Goal: Check status: Check status

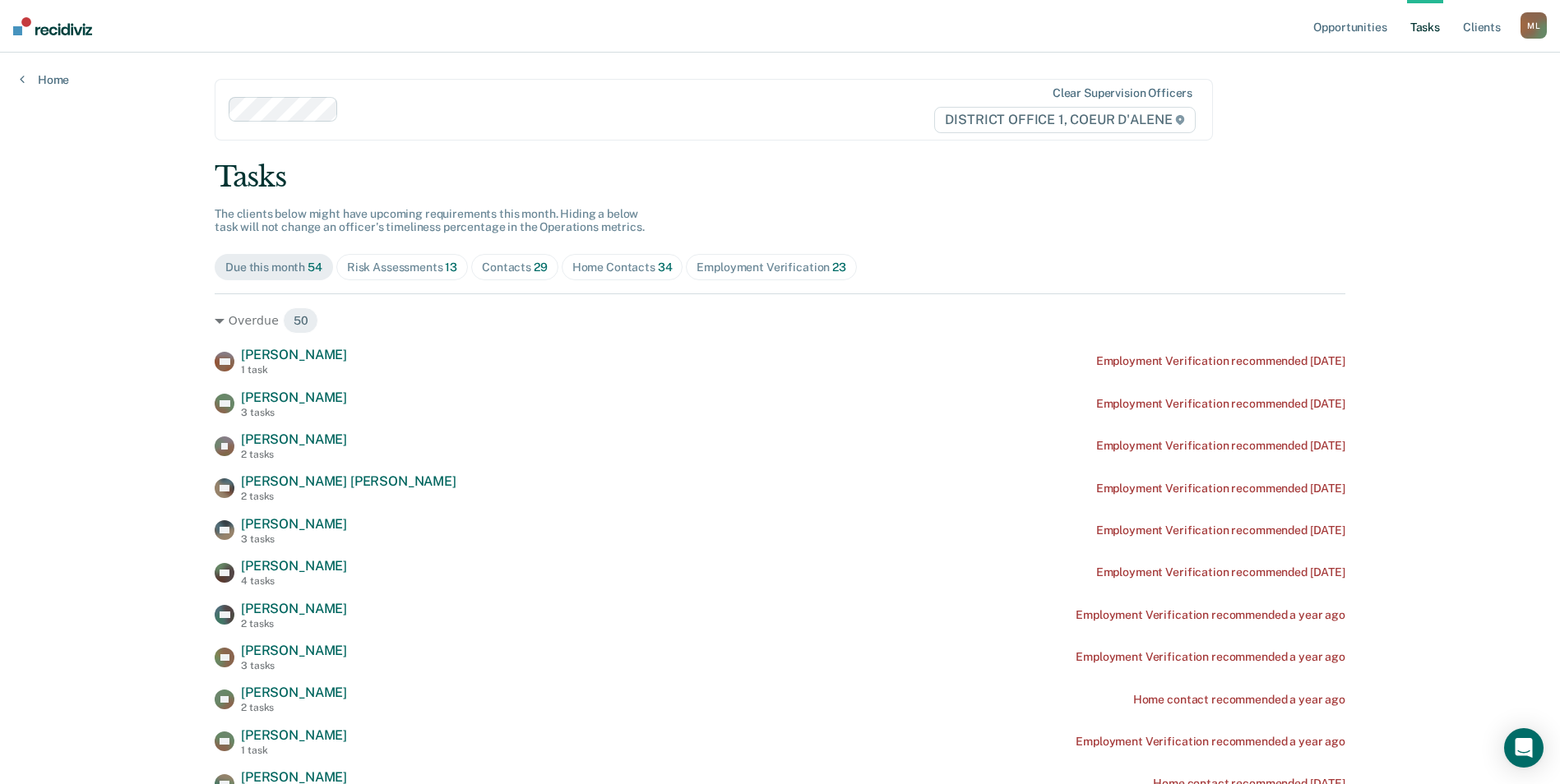
click at [610, 268] on div "Home Contacts 34" at bounding box center [622, 267] width 101 height 14
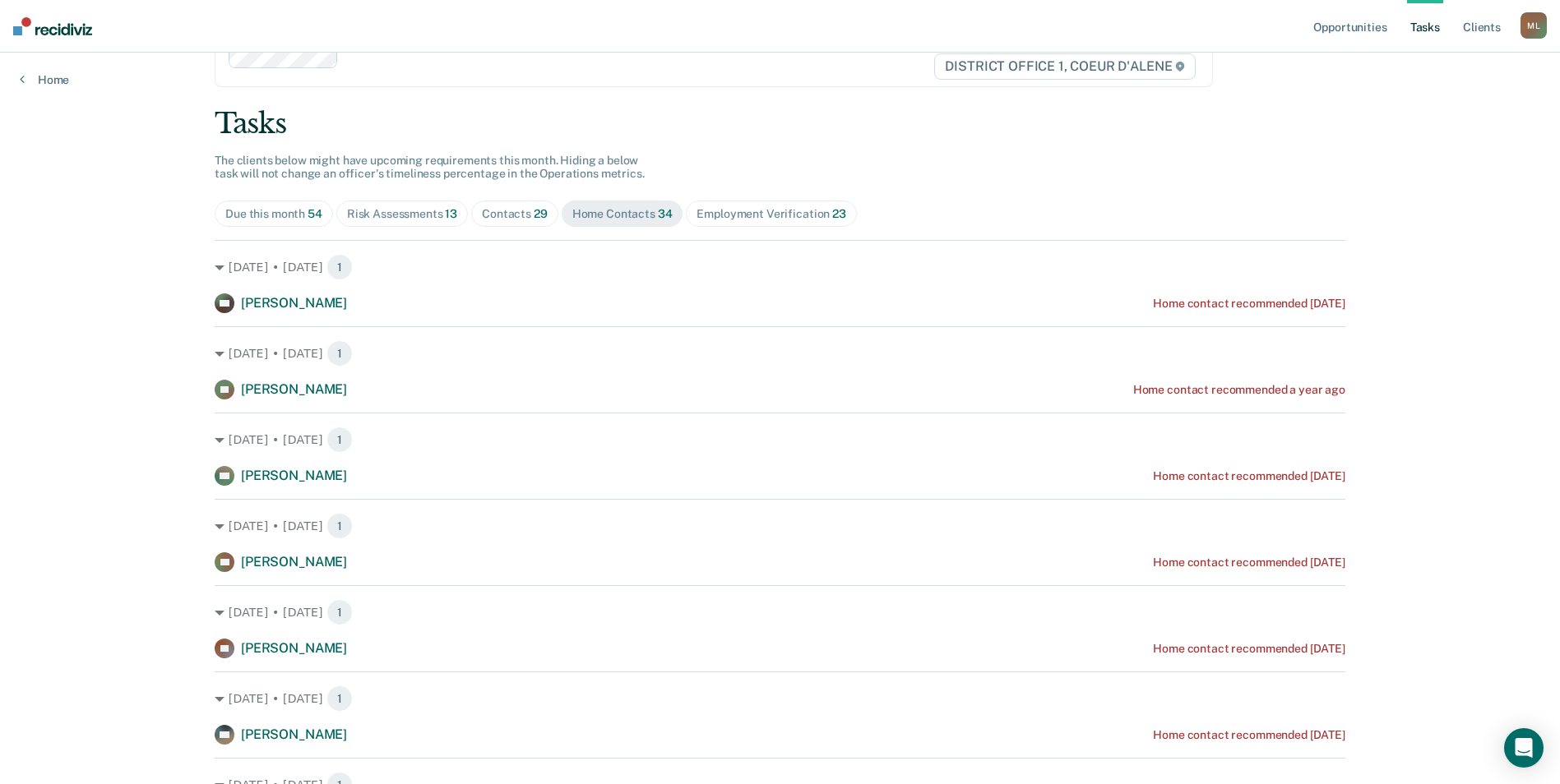
scroll to position [82, 0]
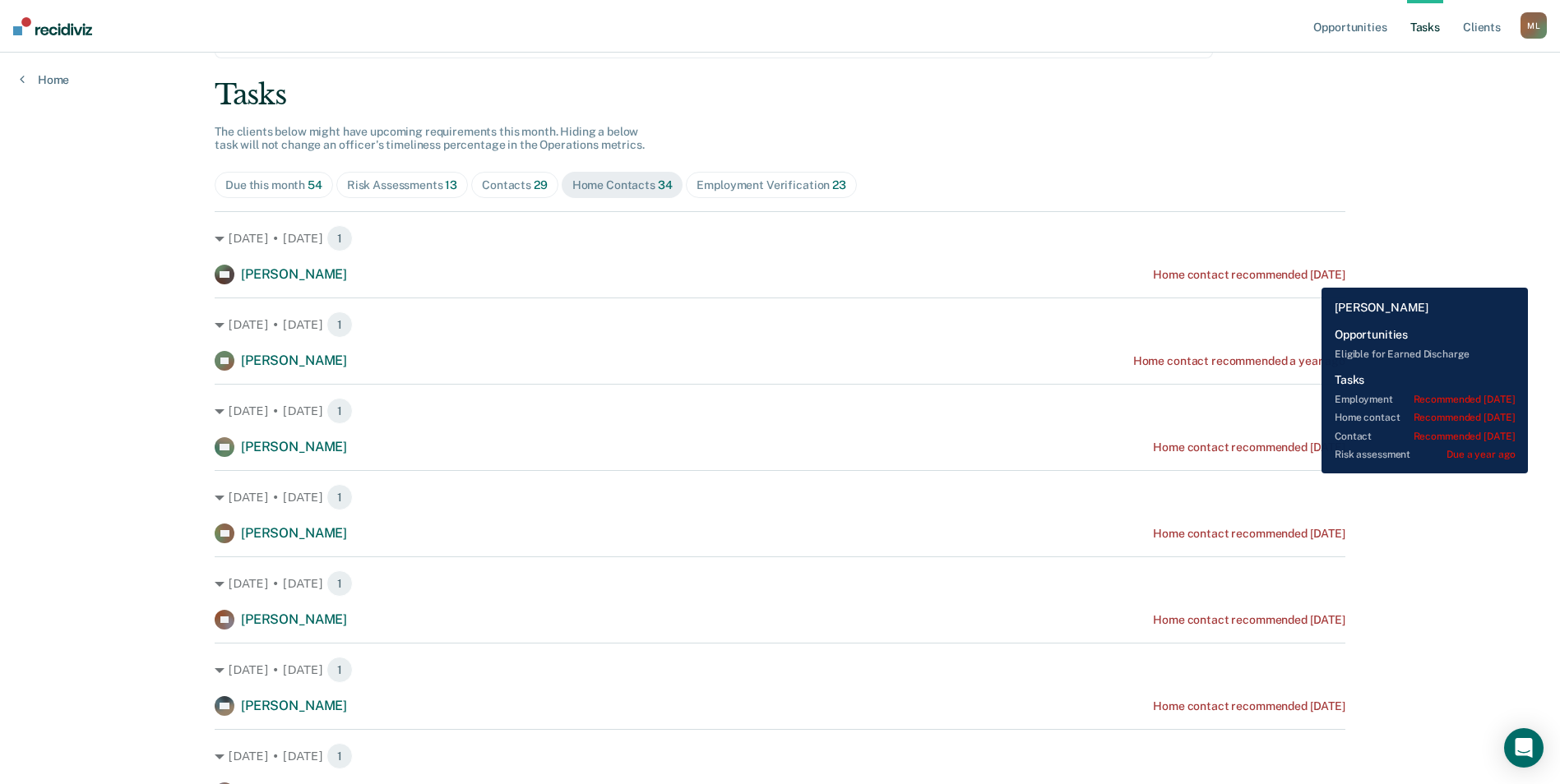
click at [1309, 276] on div "Home contact recommended [DATE]" at bounding box center [1249, 275] width 193 height 14
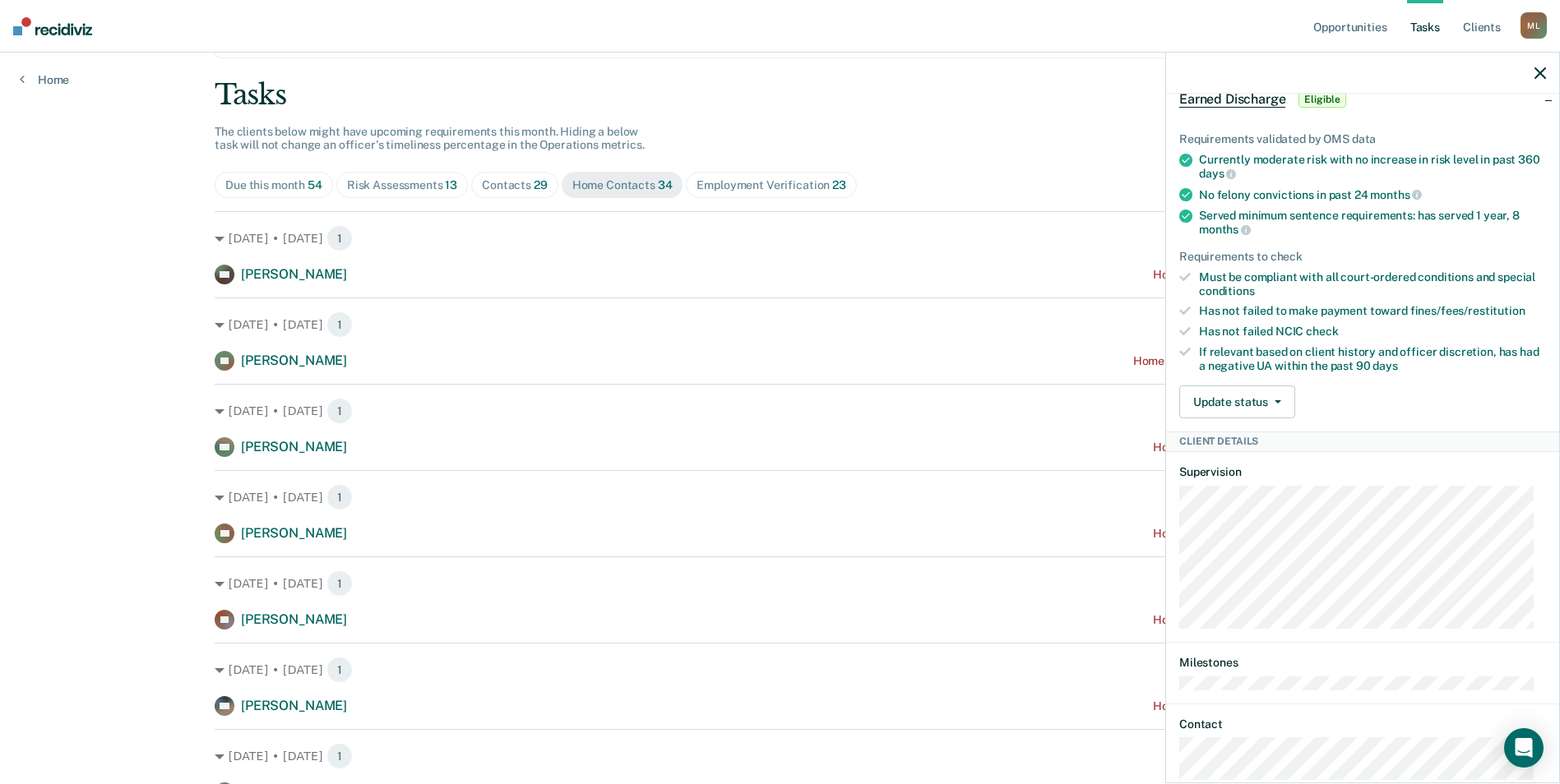
scroll to position [651, 0]
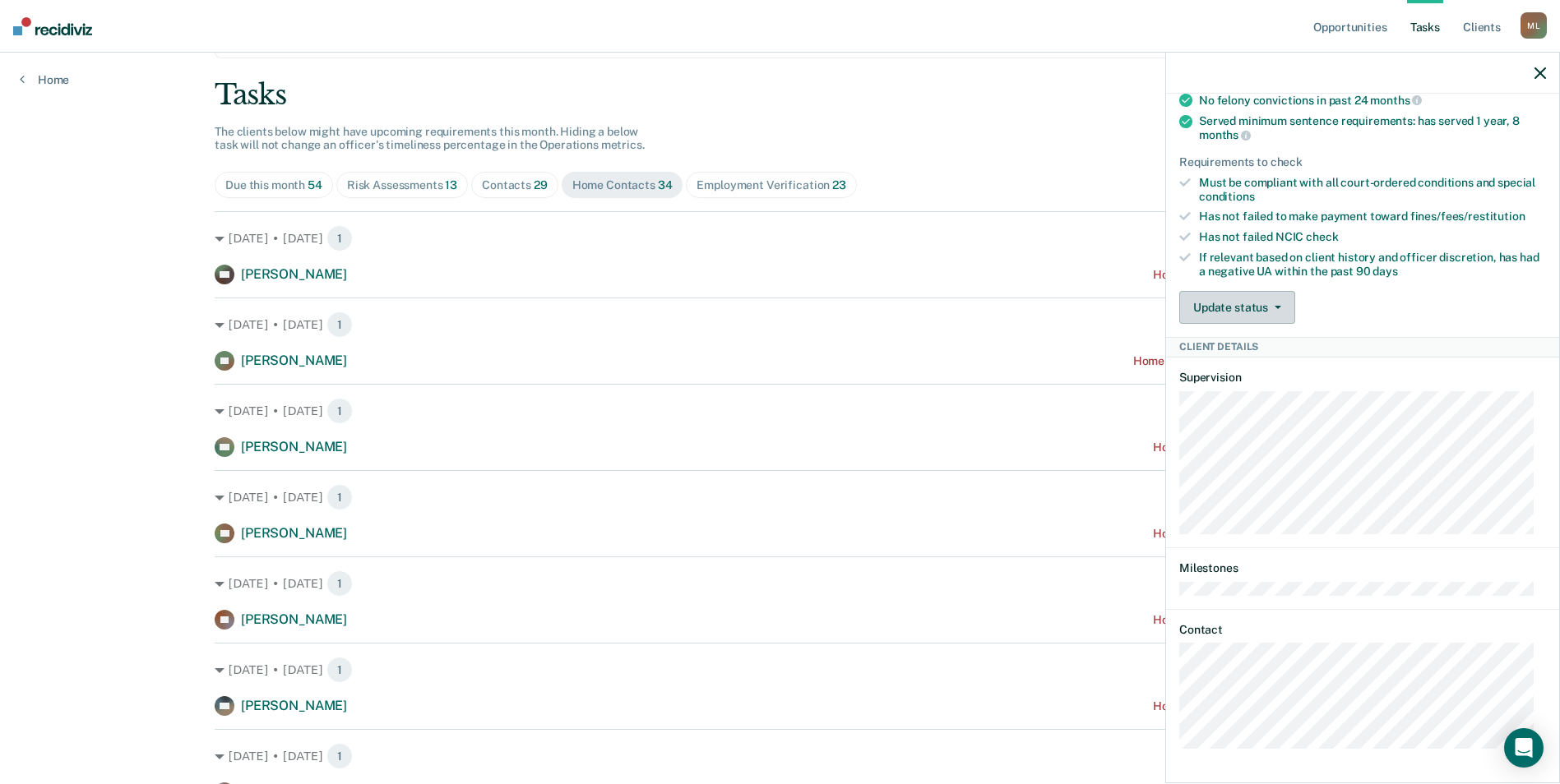
click at [1254, 314] on button "Update status" at bounding box center [1237, 308] width 116 height 33
click at [1239, 378] on button "Mark Ineligible" at bounding box center [1258, 373] width 159 height 27
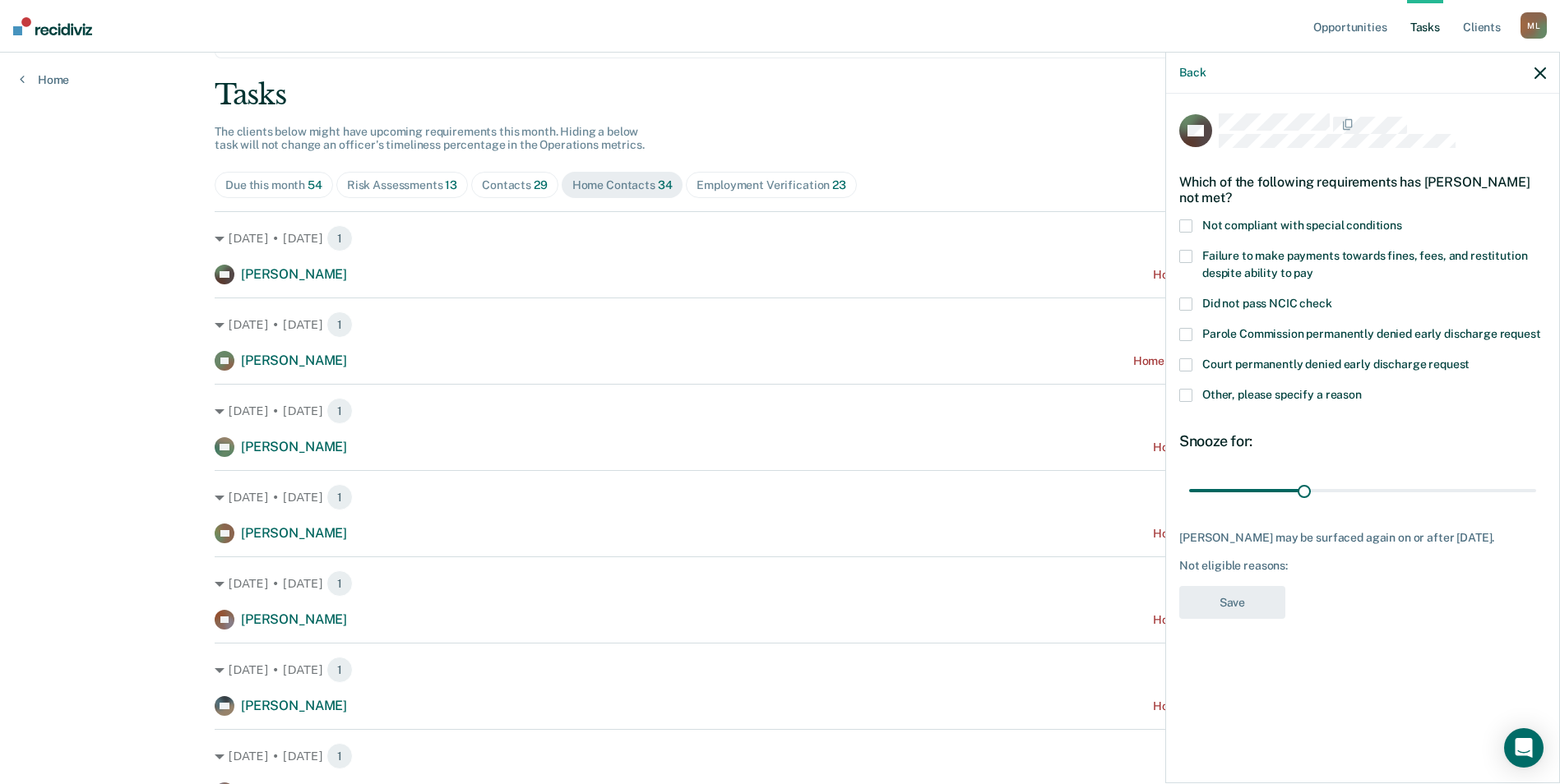
click at [1190, 398] on span at bounding box center [1185, 396] width 13 height 13
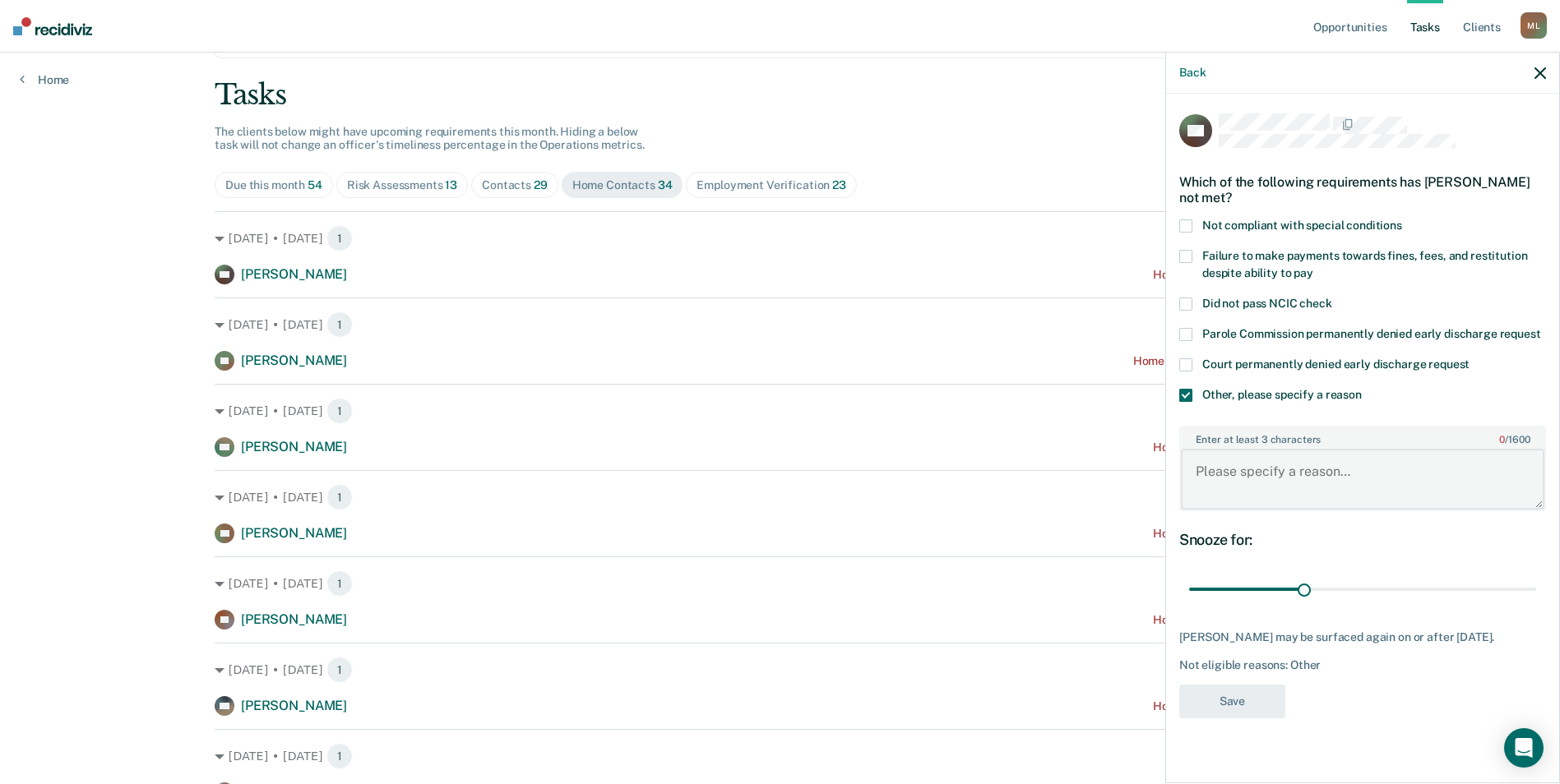
click at [1282, 457] on textarea "Enter at least 3 characters 0 / 1600" at bounding box center [1363, 480] width 363 height 61
type textarea "Arrested on [DATE] for PVs"
click at [1254, 718] on button "Save" at bounding box center [1232, 702] width 106 height 34
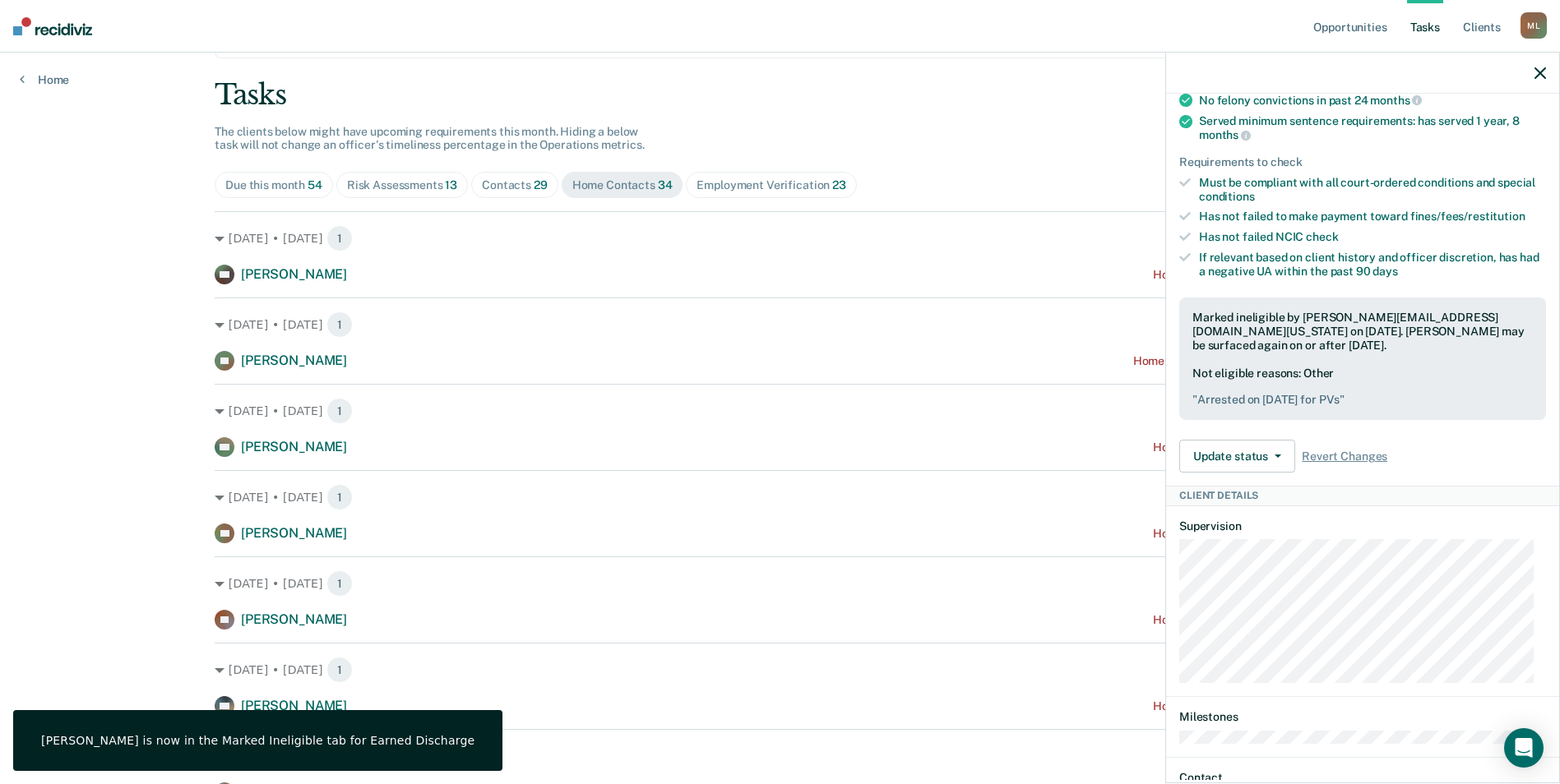
click at [1536, 77] on icon "button" at bounding box center [1540, 73] width 11 height 11
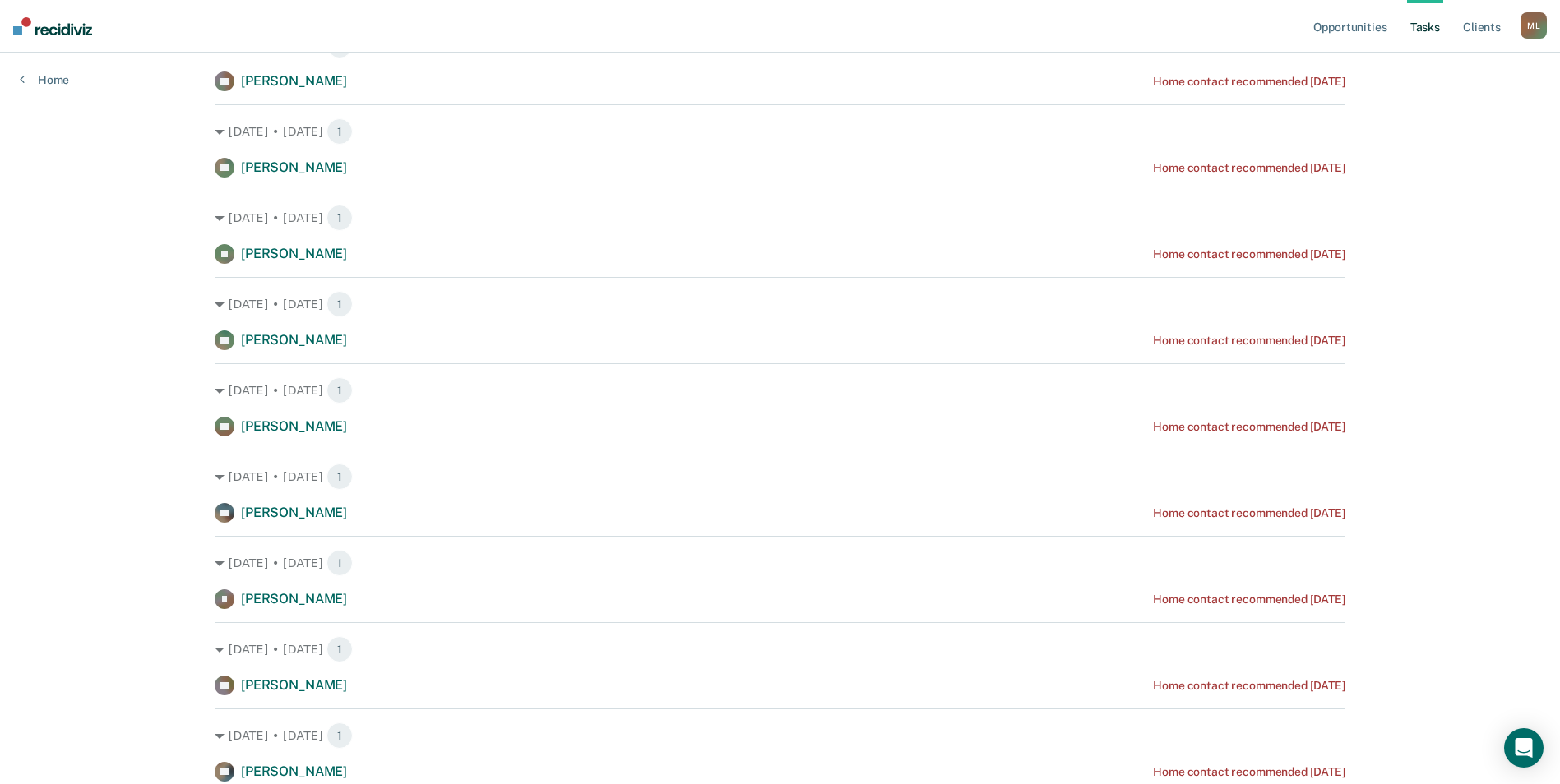
scroll to position [822, 0]
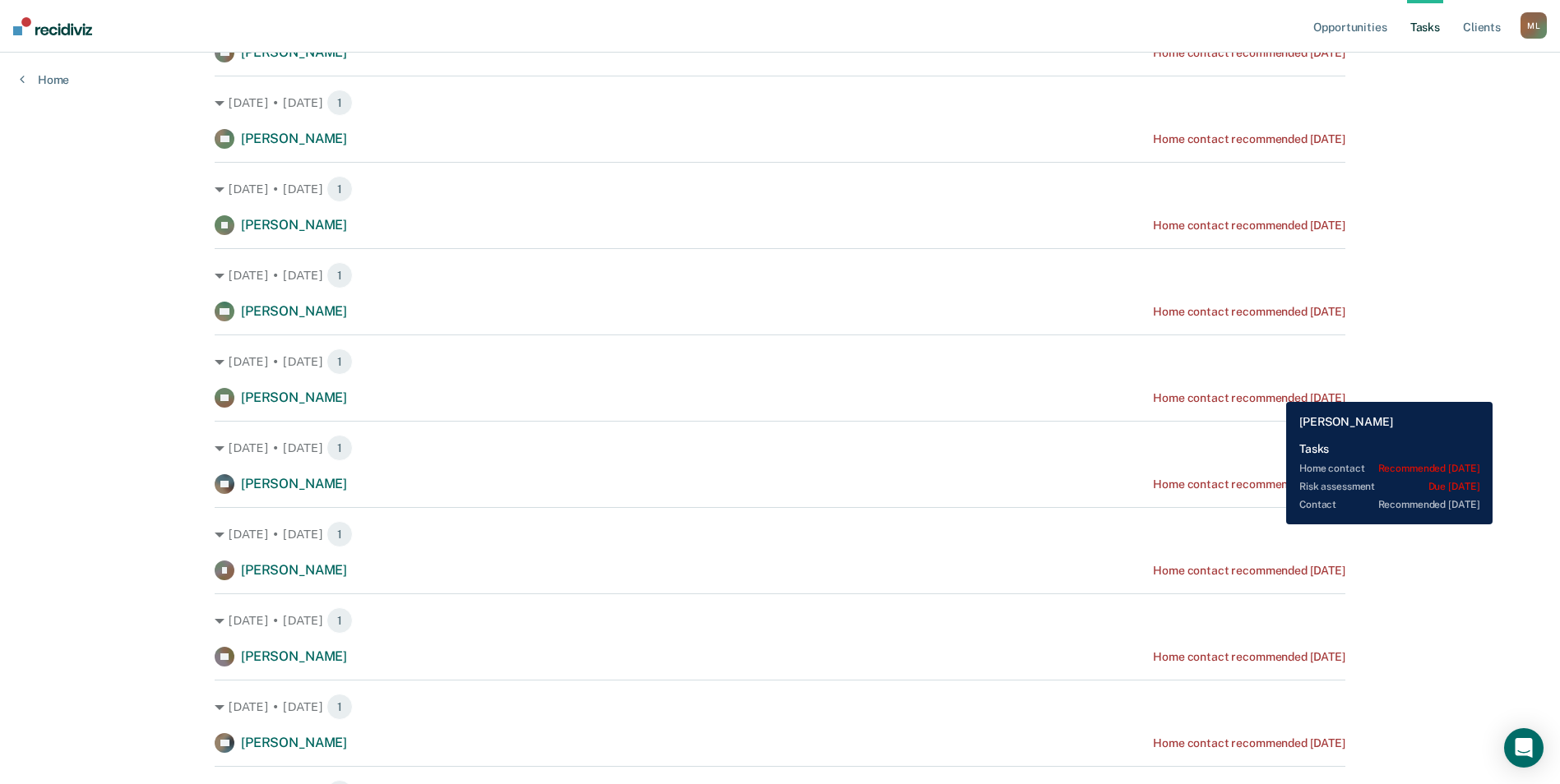
click at [1274, 390] on div "EC [PERSON_NAME] Home contact recommended [DATE]" at bounding box center [780, 398] width 1131 height 19
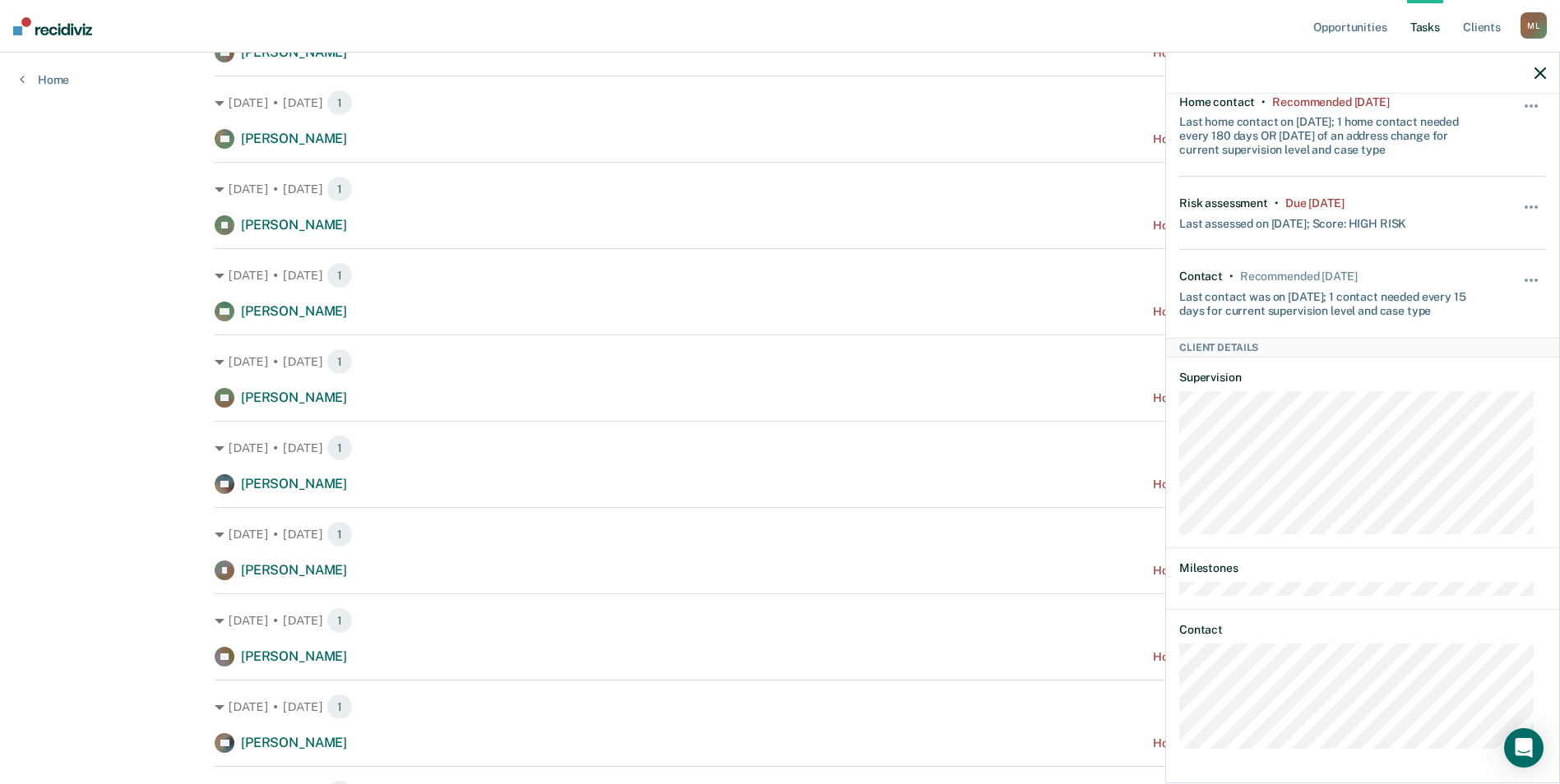
scroll to position [0, 0]
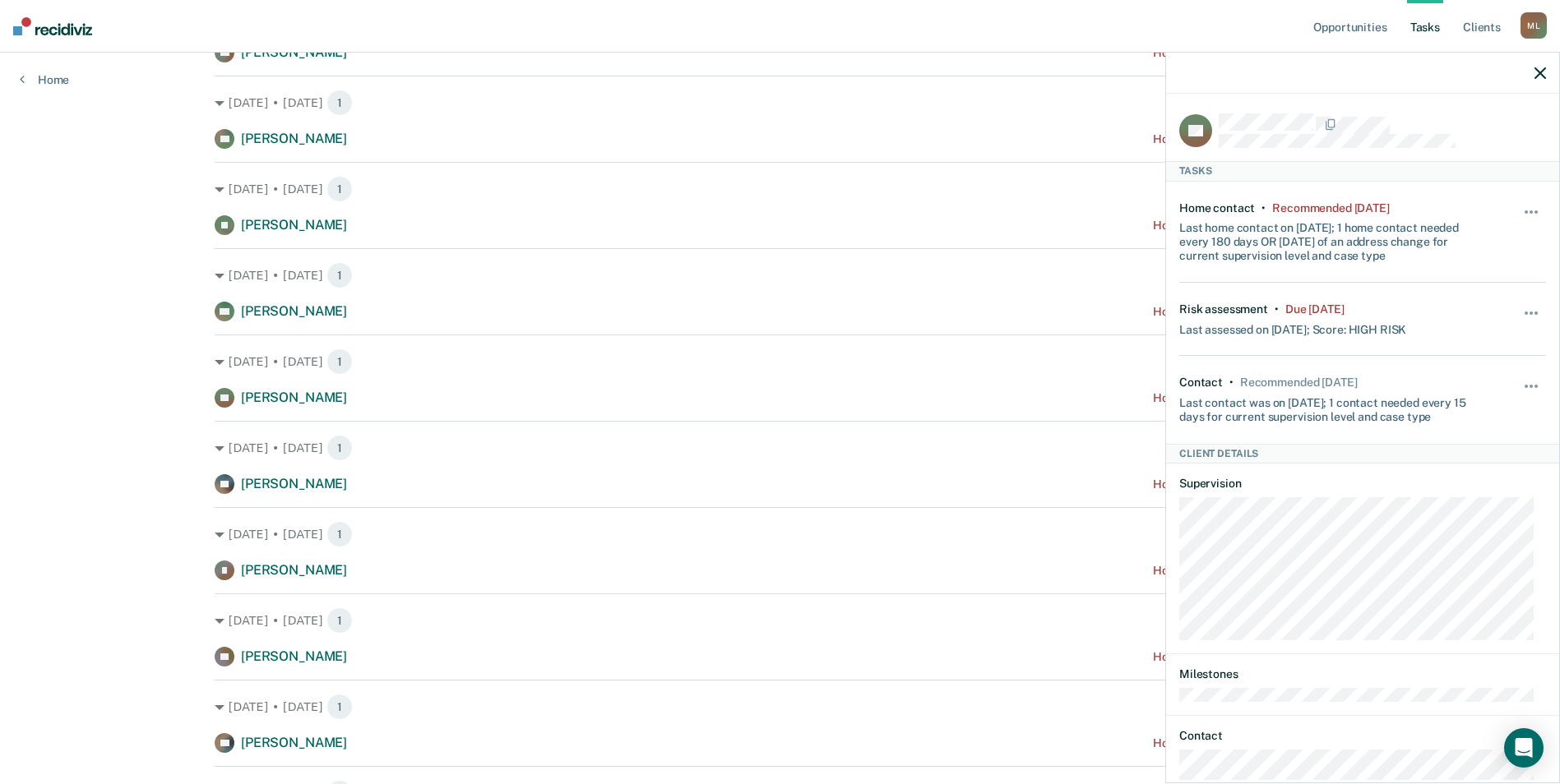
click at [53, 416] on div "Opportunities Tasks Client s [GEOGRAPHIC_DATA][PERSON_NAME] [PERSON_NAME] Profi…" at bounding box center [780, 739] width 1560 height 3121
click at [1541, 72] on icon "button" at bounding box center [1540, 73] width 11 height 11
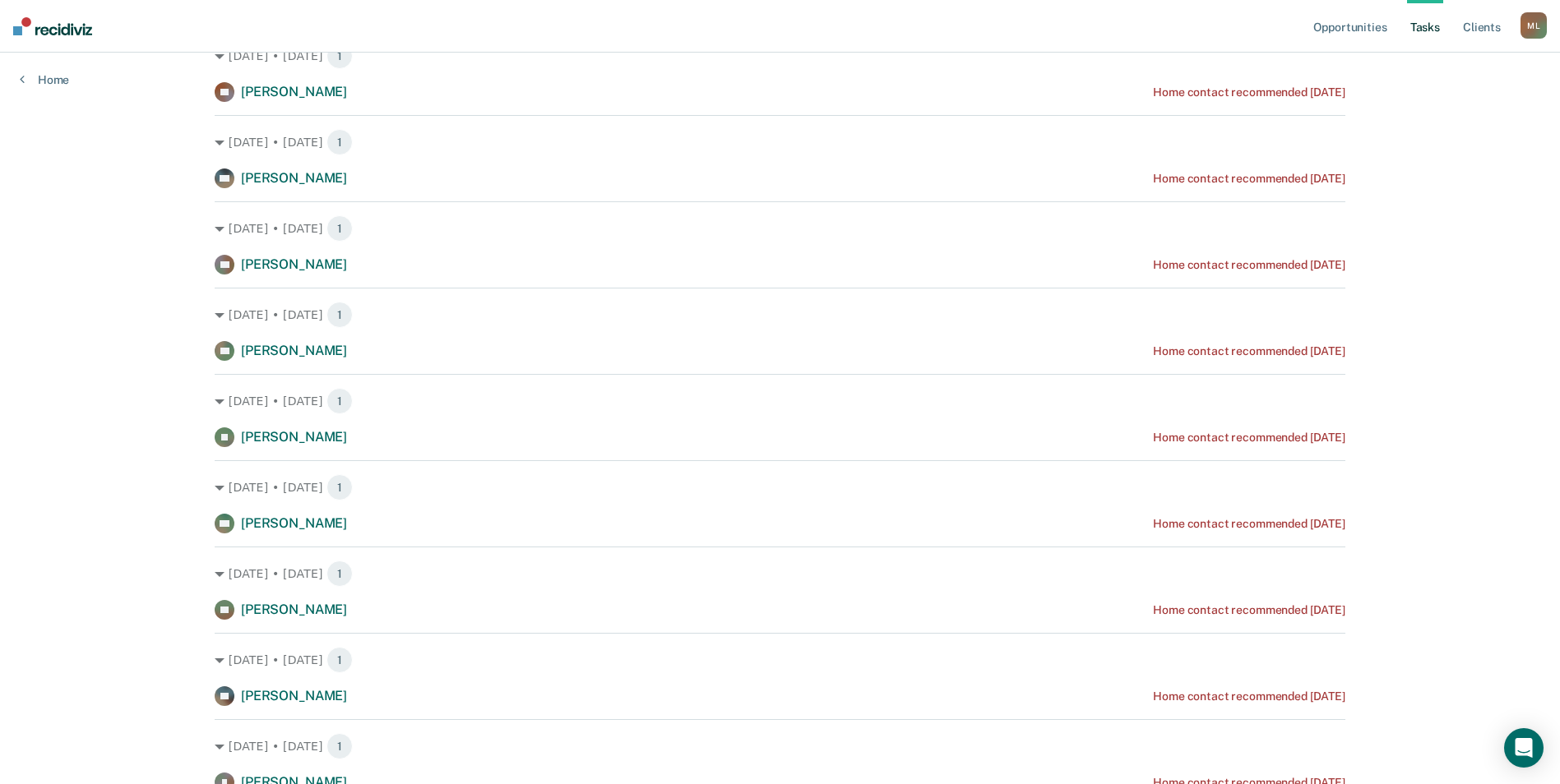
scroll to position [117, 0]
